Goal: Task Accomplishment & Management: Complete application form

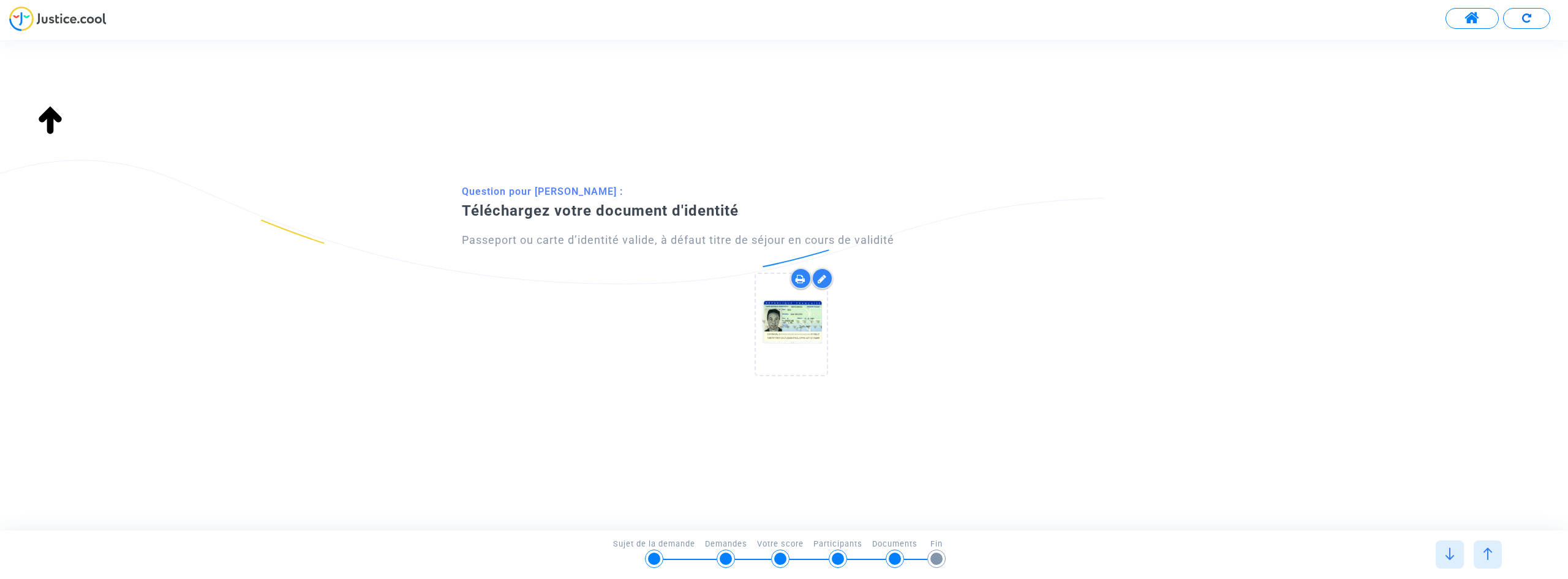
click at [820, 279] on icon at bounding box center [821, 279] width 9 height 10
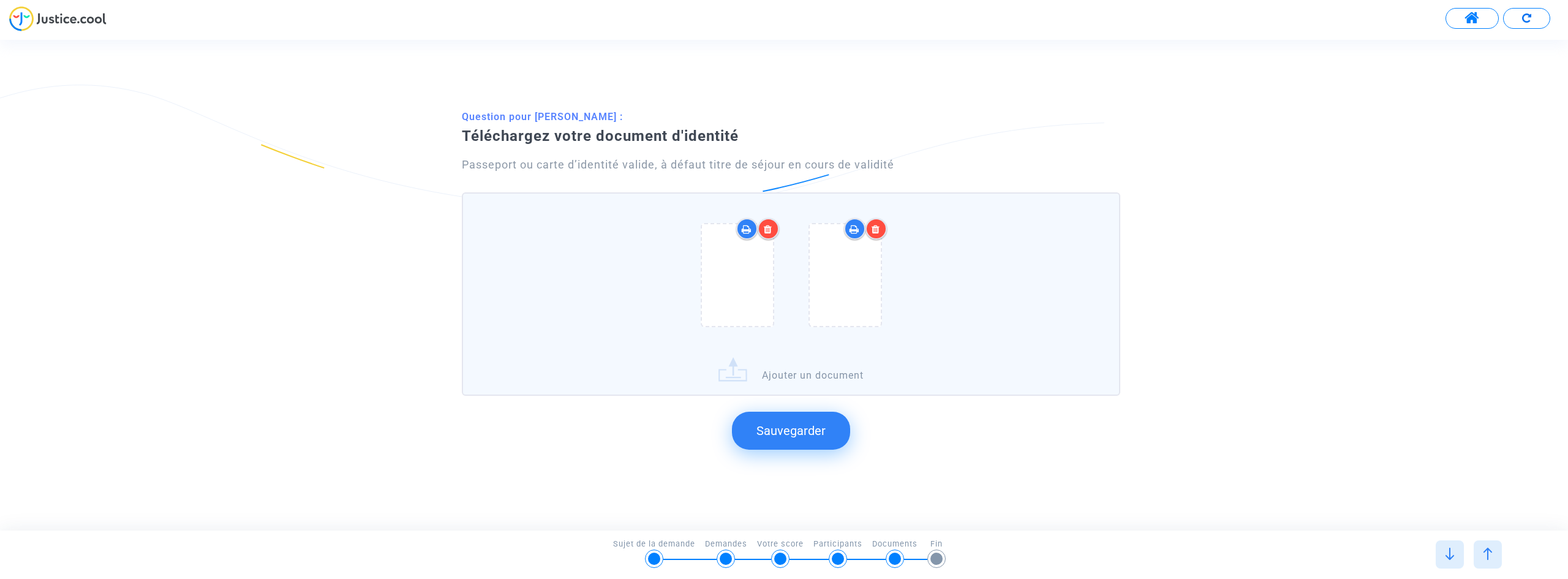
click at [754, 425] on button "Sauvegarder" at bounding box center [790, 430] width 118 height 38
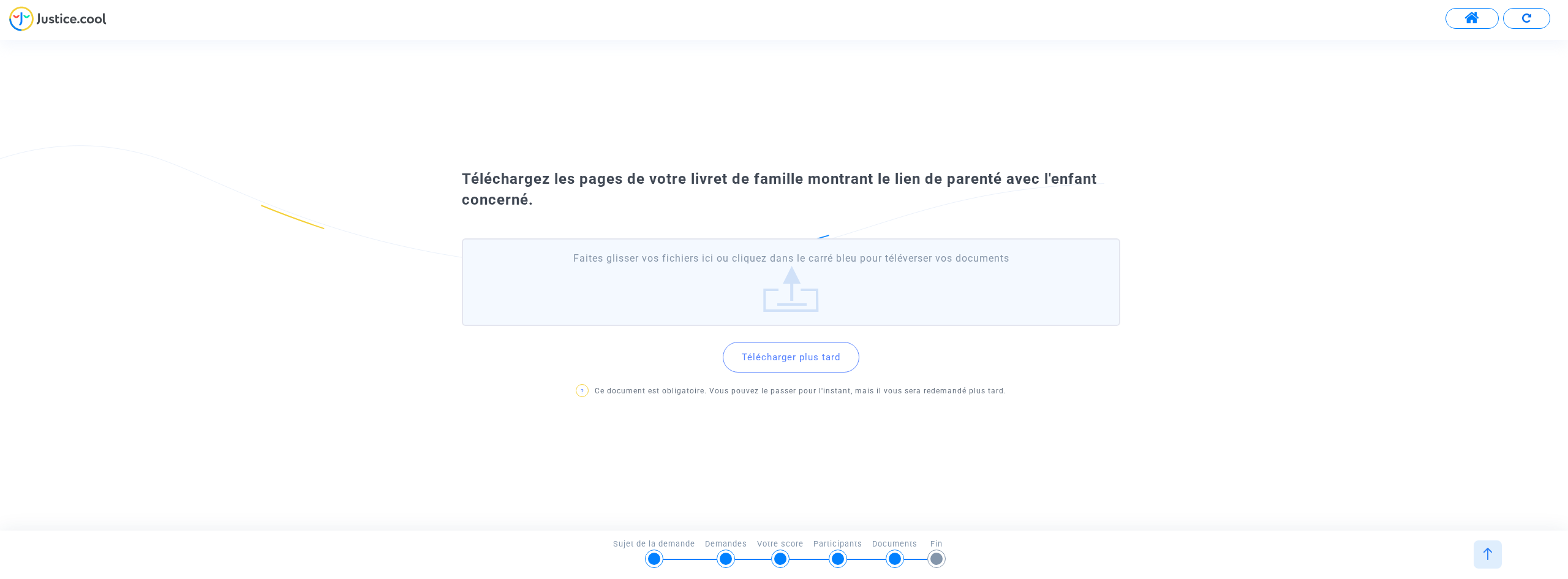
click at [758, 353] on button "Télécharger plus tard" at bounding box center [790, 357] width 137 height 30
click at [715, 283] on label "Faites glisser vos fichiers ici ou cliquez dans le carré bleu pour téléverser v…" at bounding box center [790, 282] width 659 height 87
click at [0, 0] on input "Faites glisser vos fichiers ici ou cliquez dans le carré bleu pour téléverser v…" at bounding box center [0, 0] width 0 height 0
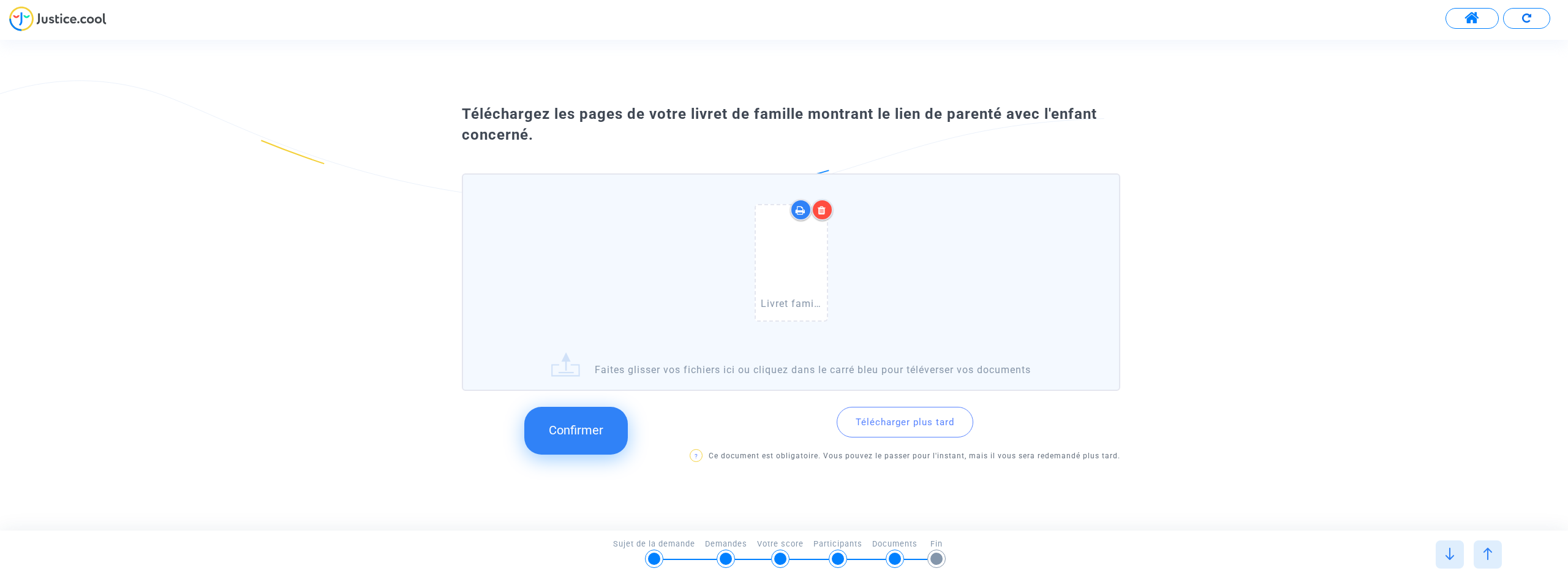
click at [608, 436] on button "Confirmer" at bounding box center [576, 430] width 103 height 48
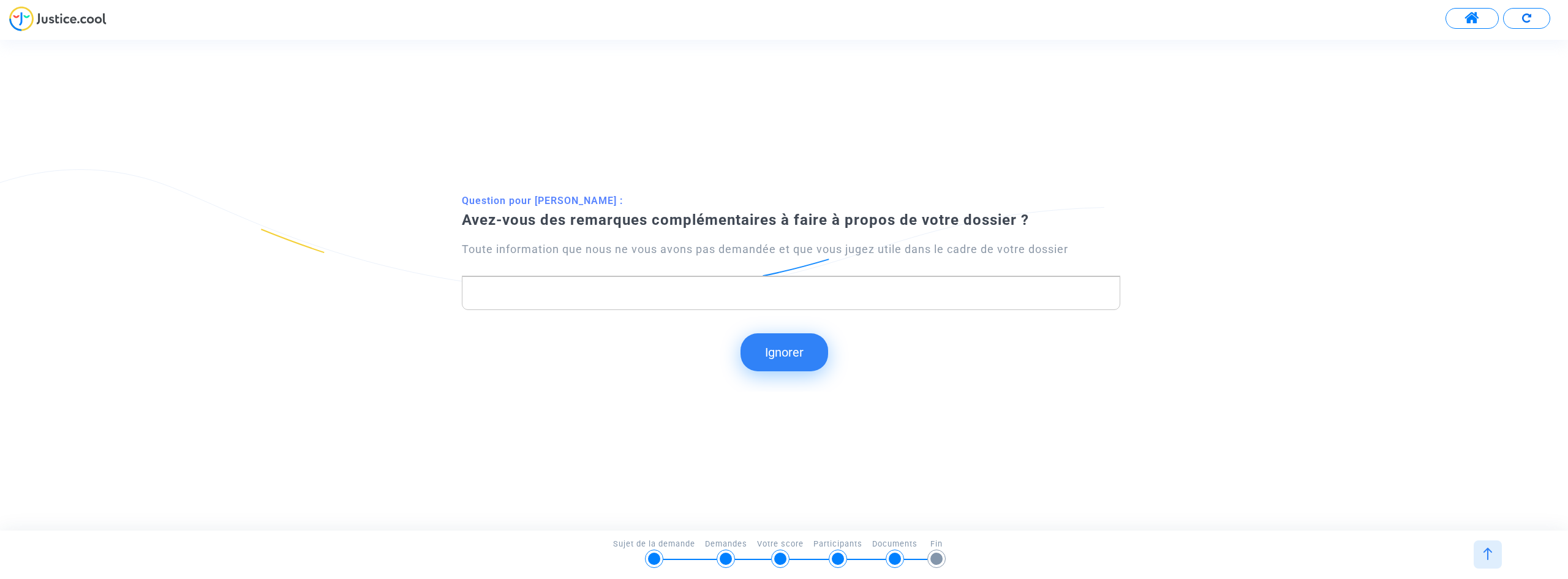
click at [596, 295] on p "Rich Text Editor, main" at bounding box center [790, 293] width 645 height 15
click at [802, 357] on button "Ignorer" at bounding box center [784, 352] width 87 height 38
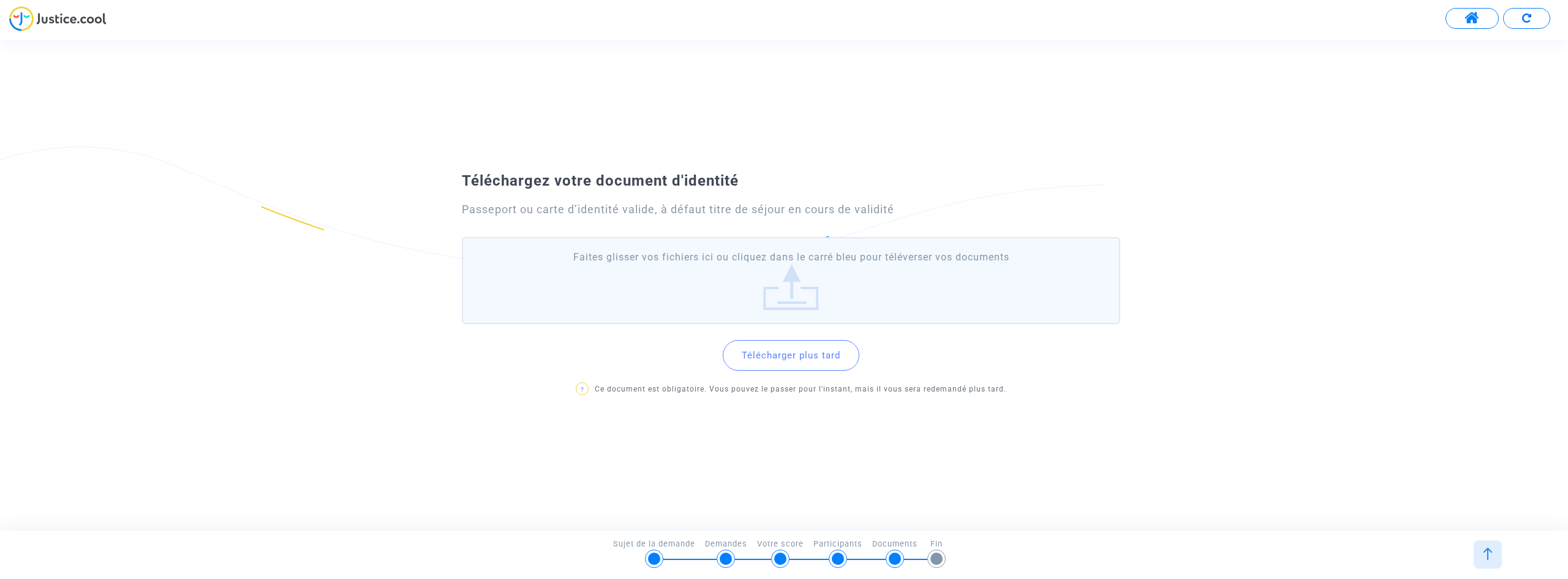
click at [720, 284] on label "Faites glisser vos fichiers ici ou cliquez dans le carré bleu pour téléverser v…" at bounding box center [790, 280] width 659 height 87
click at [0, 0] on input "Faites glisser vos fichiers ici ou cliquez dans le carré bleu pour téléverser v…" at bounding box center [0, 0] width 0 height 0
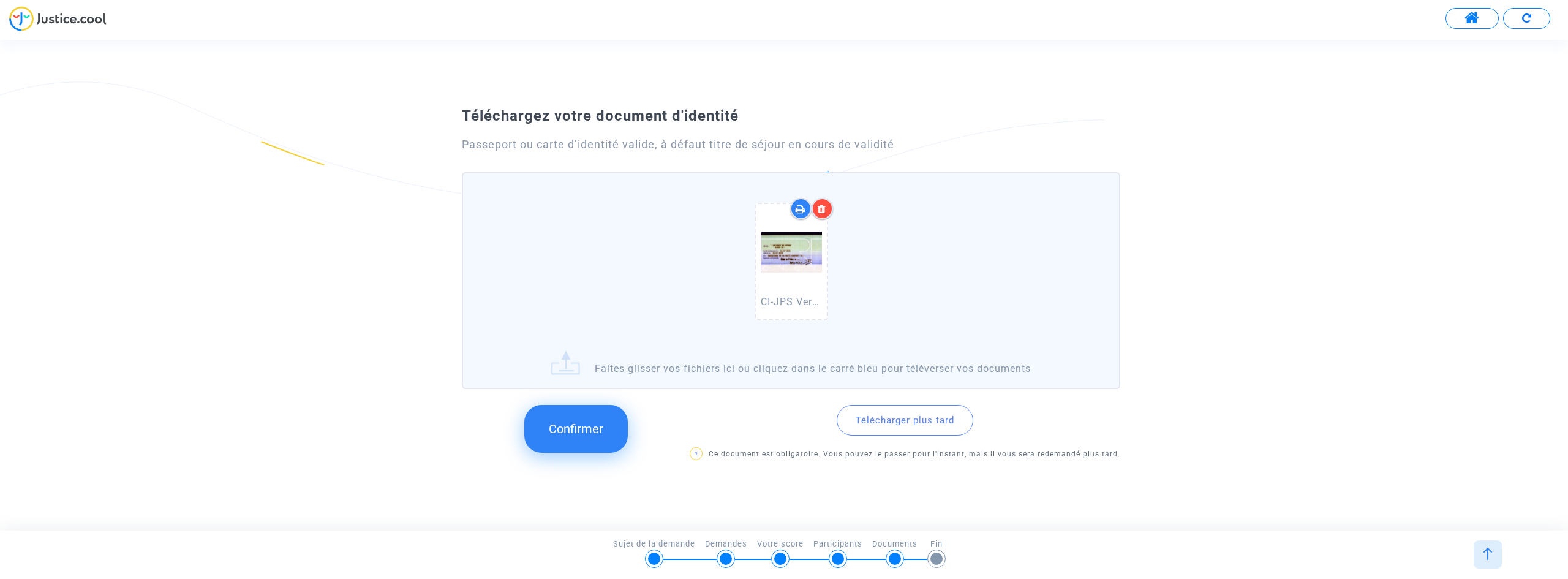
click at [844, 239] on div "CI-JPS Verso (1).jpg" at bounding box center [791, 263] width 107 height 157
click at [0, 0] on input "CI-JPS Verso (1).jpg Faites glisser vos fichiers ici ou cliquez dans le carré b…" at bounding box center [0, 0] width 0 height 0
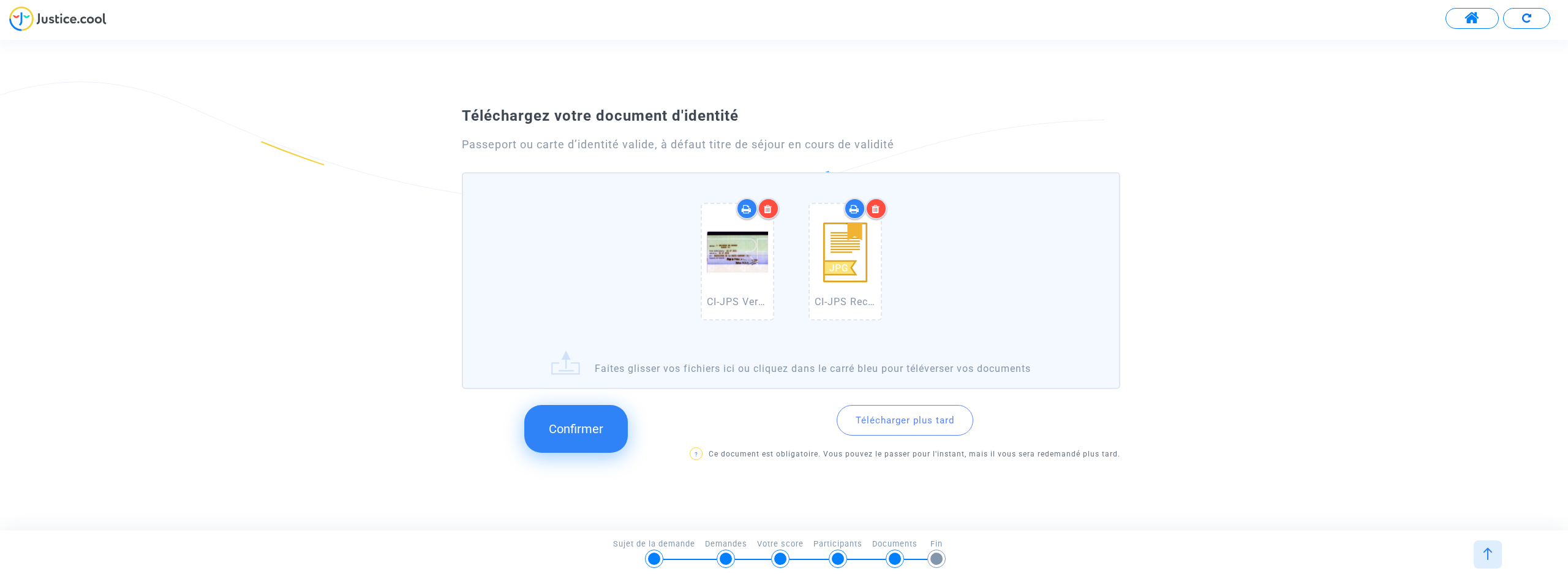
click at [607, 434] on button "Confirmer" at bounding box center [576, 429] width 103 height 48
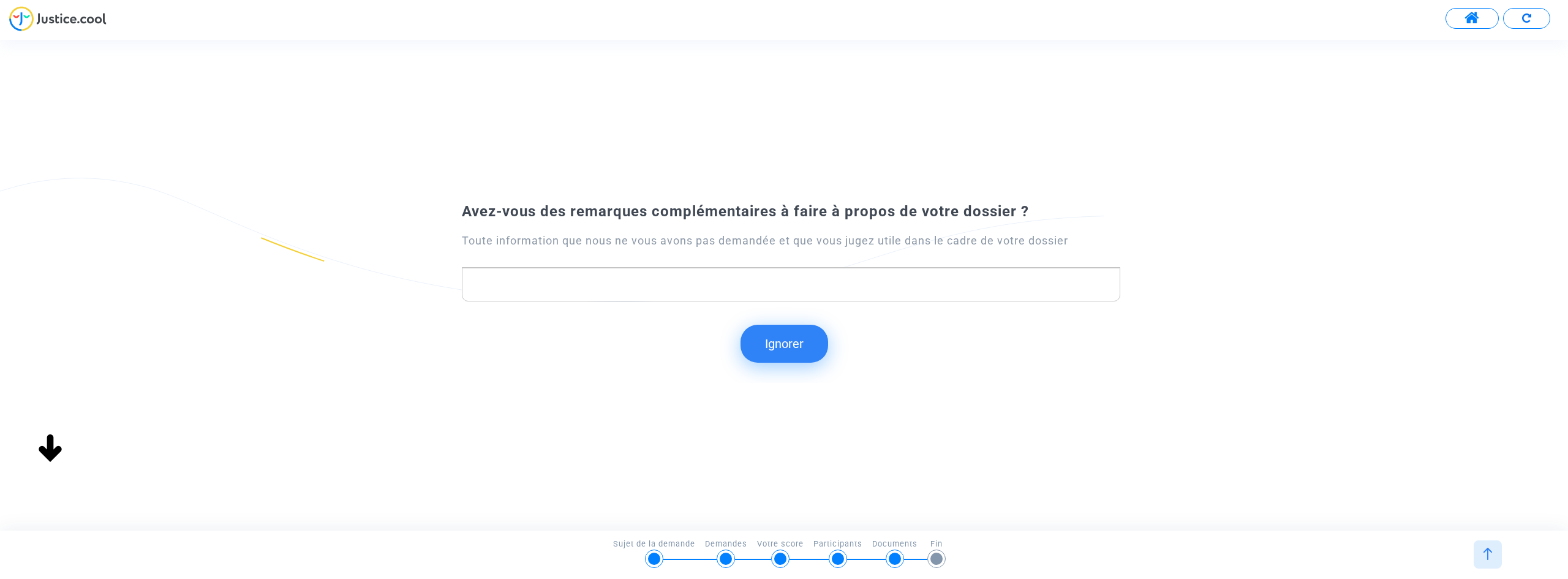
click at [763, 347] on button "Ignorer" at bounding box center [784, 343] width 87 height 38
